Goal: Information Seeking & Learning: Learn about a topic

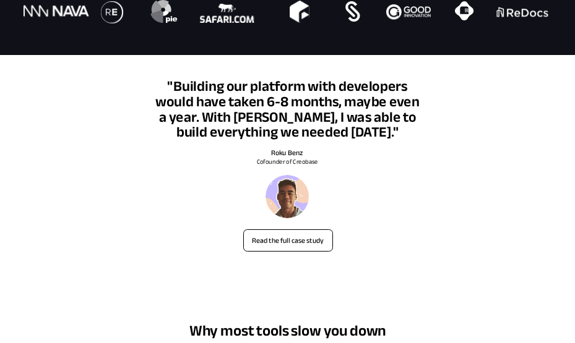
scroll to position [742, 0]
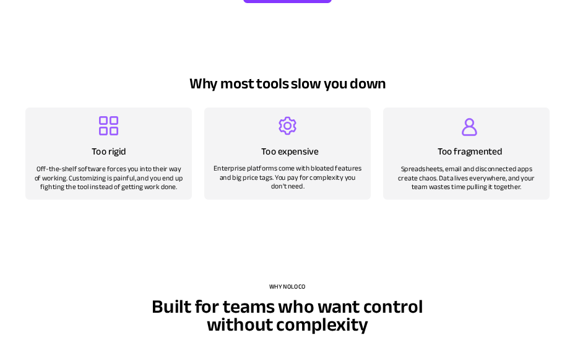
click at [121, 126] on div at bounding box center [108, 154] width 166 height 92
click at [252, 124] on div at bounding box center [287, 154] width 166 height 92
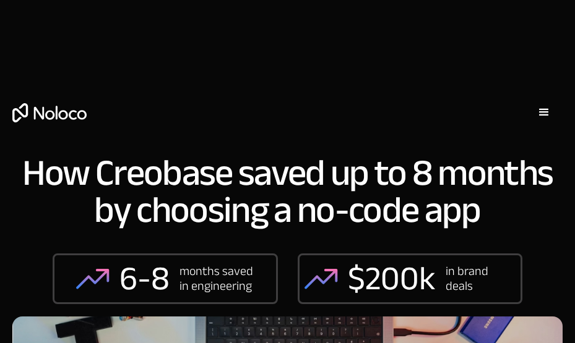
click at [224, 283] on div "months saved in engineering" at bounding box center [216, 279] width 74 height 30
click at [547, 111] on div "menu" at bounding box center [543, 112] width 15 height 15
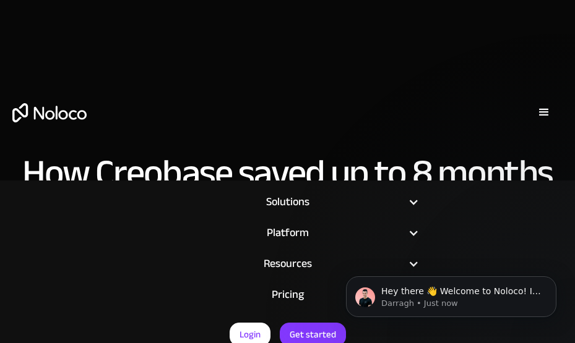
click at [545, 109] on div "menu" at bounding box center [543, 112] width 15 height 15
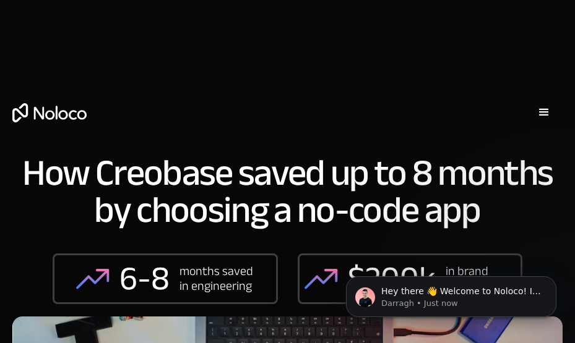
click at [554, 108] on div "menu" at bounding box center [543, 112] width 37 height 37
